Goal: Navigation & Orientation: Find specific page/section

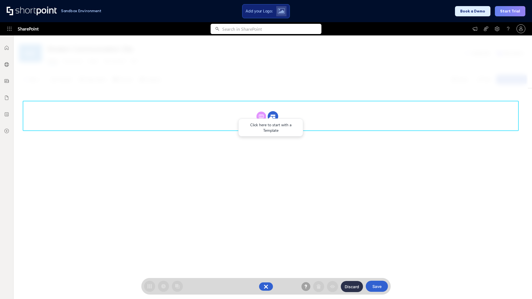
click at [273, 116] on circle at bounding box center [273, 116] width 11 height 11
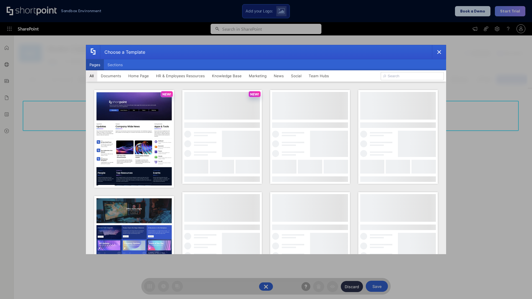
click at [95, 65] on button "Pages" at bounding box center [95, 64] width 18 height 11
type input "Knowledge Portal 3"
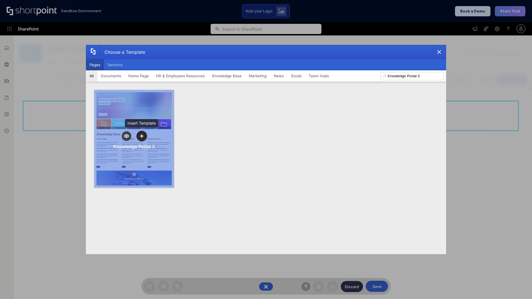
click at [142, 136] on icon "template selector" at bounding box center [142, 136] width 4 height 4
